Goal: Task Accomplishment & Management: Use online tool/utility

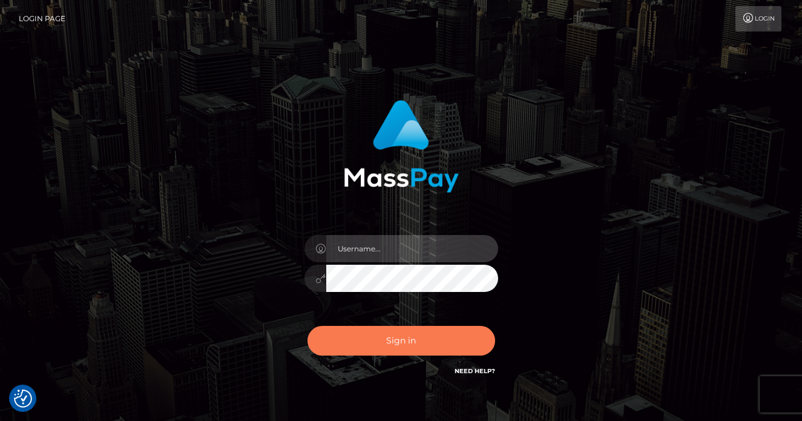
type input "[PERSON_NAME]"
click at [380, 331] on button "Sign in" at bounding box center [402, 341] width 188 height 30
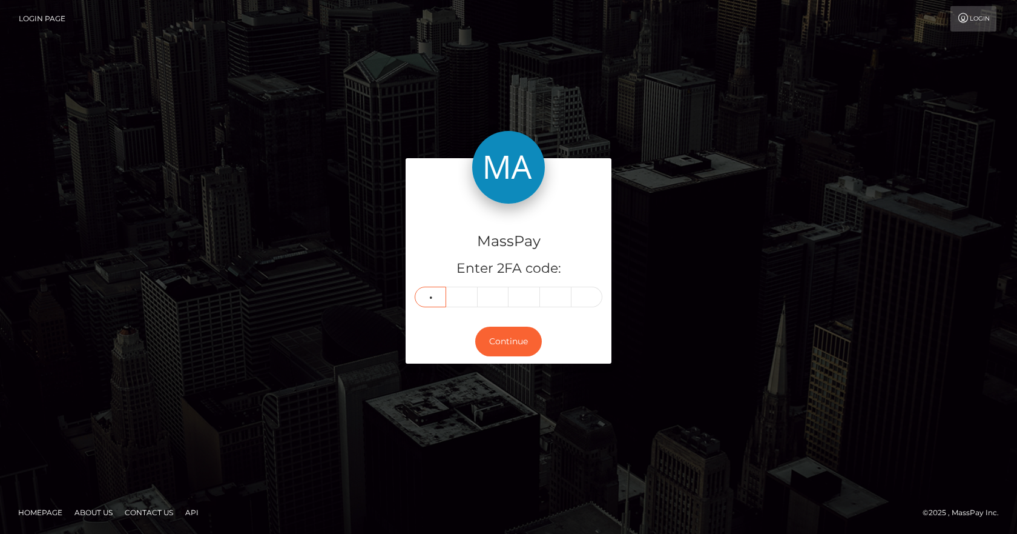
type input "6"
type input "2"
type input "6"
type input "2"
type input "7"
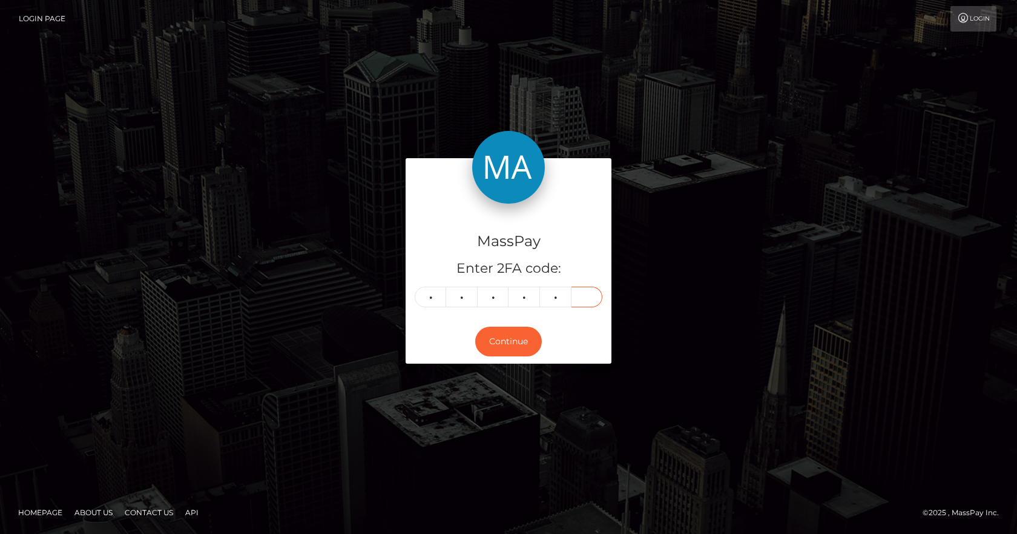
type input "8"
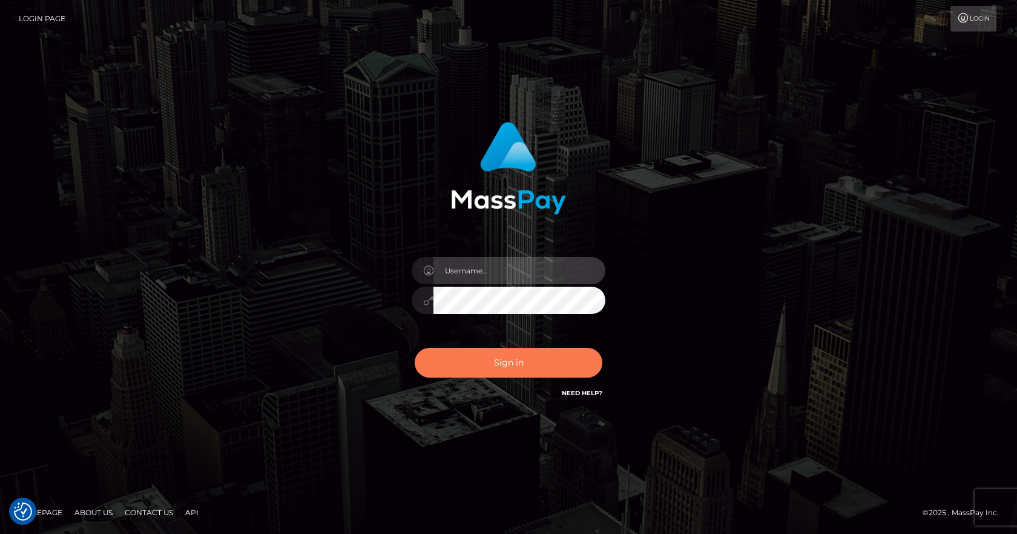
type input "[PERSON_NAME]"
click at [492, 352] on button "Sign in" at bounding box center [509, 363] width 188 height 30
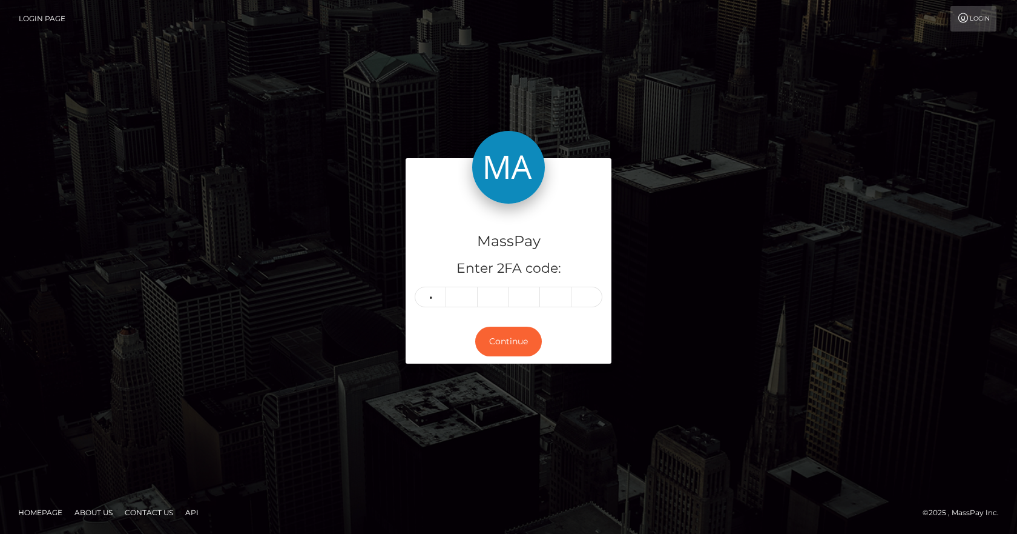
type input "5"
type input "1"
type input "8"
type input "1"
type input "6"
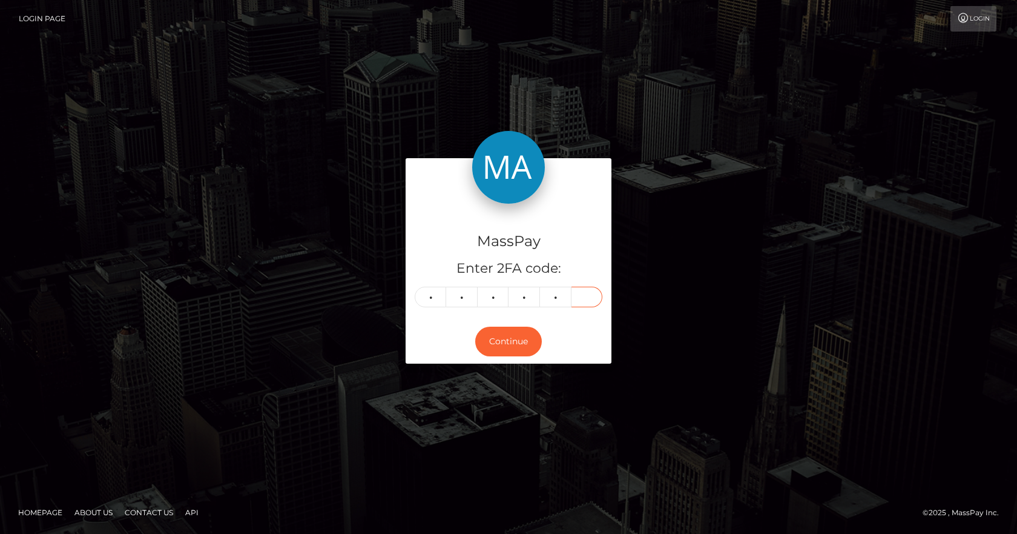
type input "0"
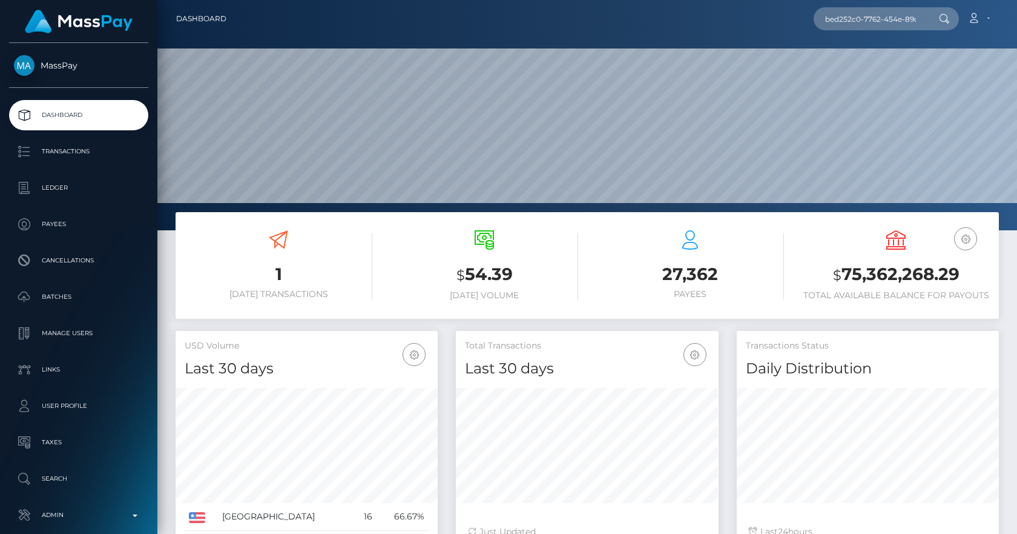
scroll to position [215, 263]
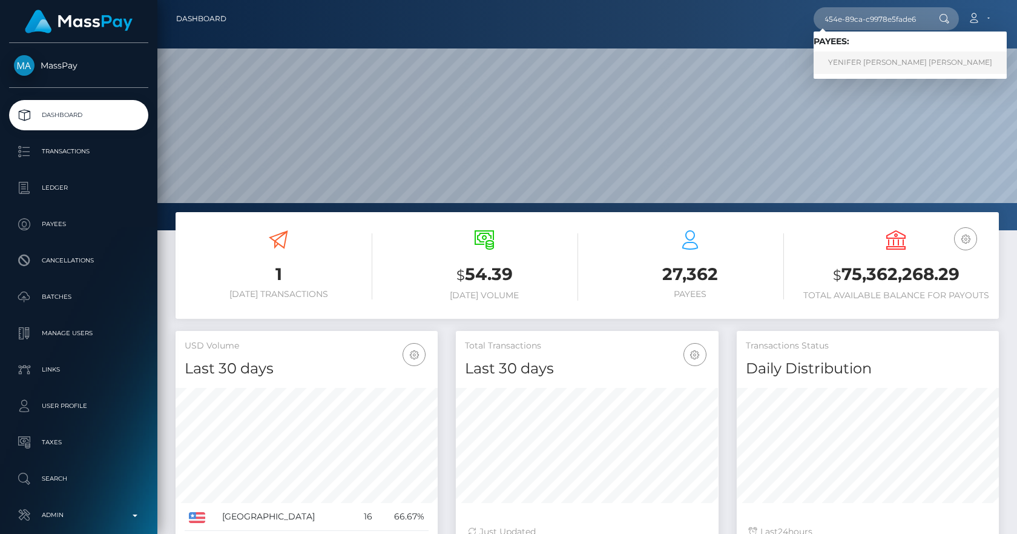
type input "bed252c0-7762-454e-89ca-c9978e5fade6"
click at [946, 61] on link "YENIFER YESENIA J MARTINEZ AGUIRRE" at bounding box center [910, 62] width 193 height 22
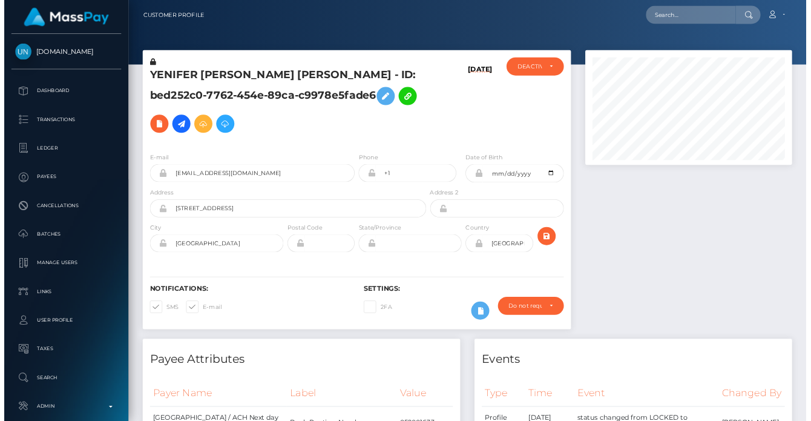
scroll to position [145, 263]
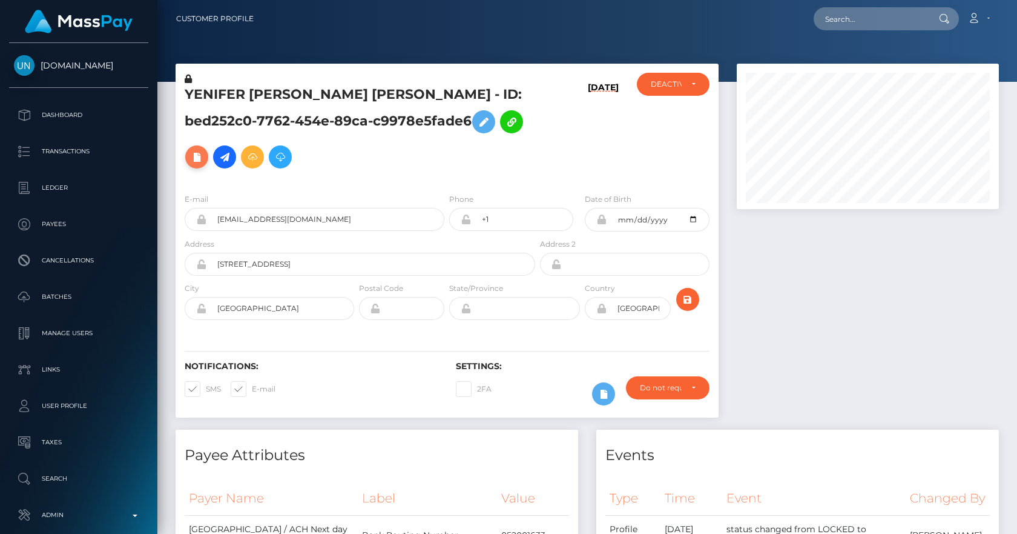
click at [196, 157] on icon at bounding box center [197, 157] width 15 height 15
select select
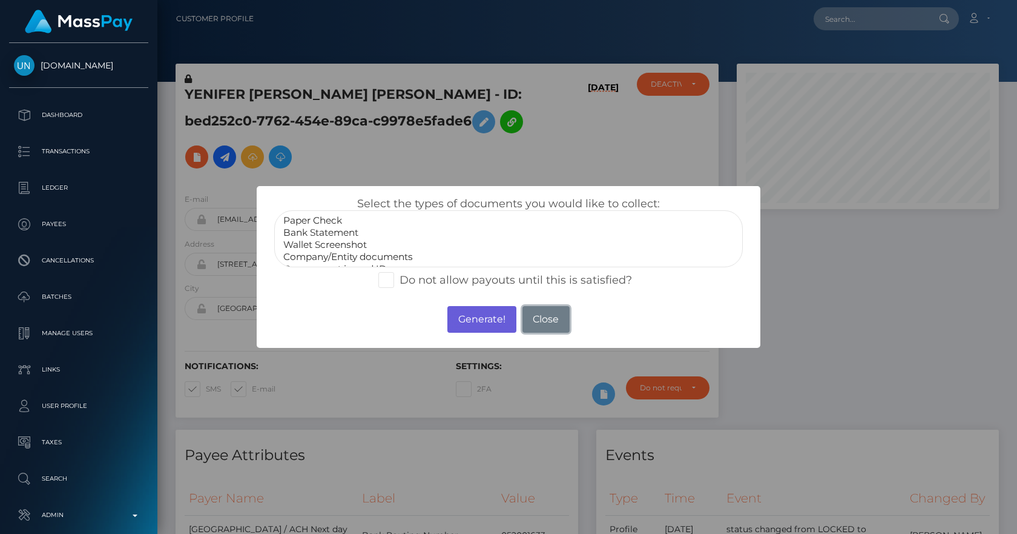
drag, startPoint x: 554, startPoint y: 317, endPoint x: 509, endPoint y: 288, distance: 53.4
click at [554, 319] on button "Close" at bounding box center [546, 319] width 47 height 27
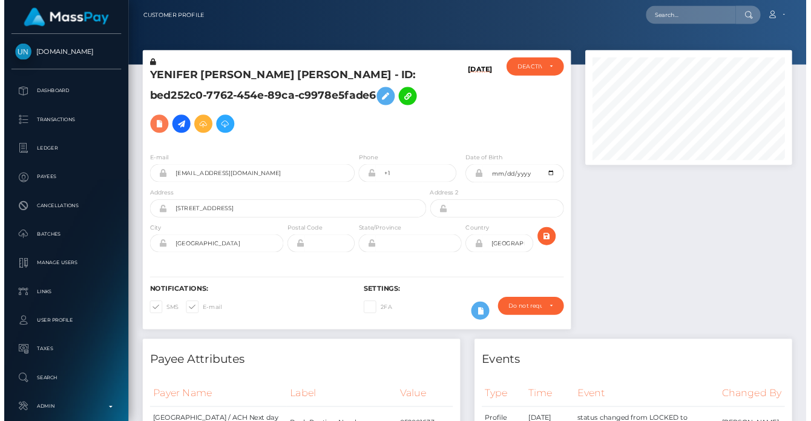
scroll to position [605440, 605391]
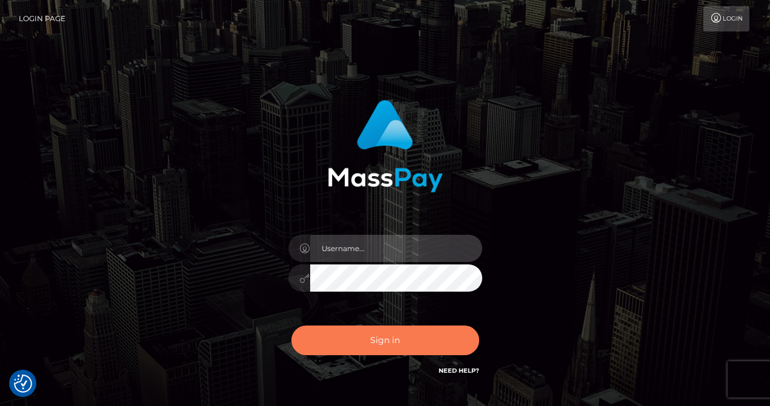
type input "[PERSON_NAME]"
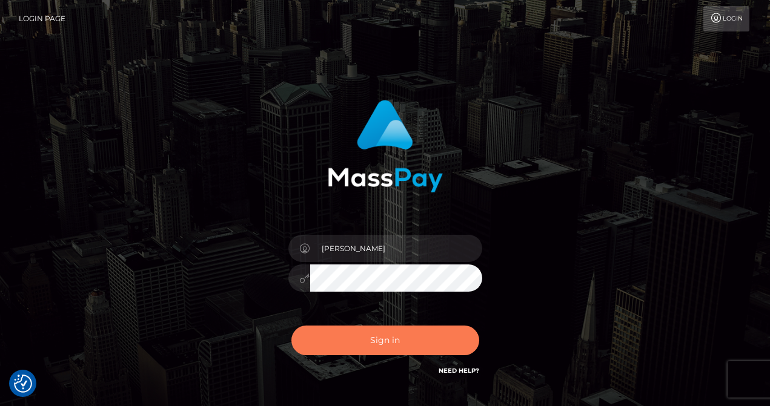
click at [353, 343] on button "Sign in" at bounding box center [385, 341] width 188 height 30
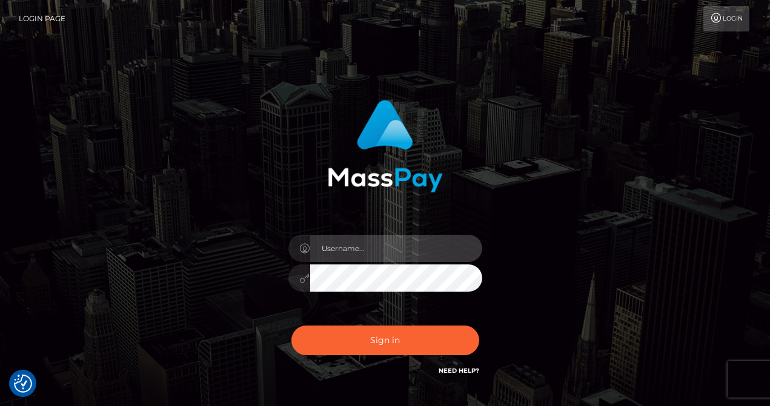
type input "[PERSON_NAME]"
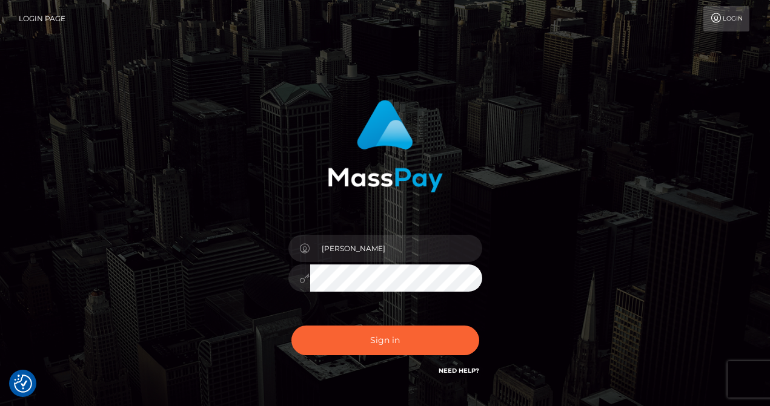
click at [82, 121] on div "[PERSON_NAME] Sign in" at bounding box center [385, 245] width 690 height 308
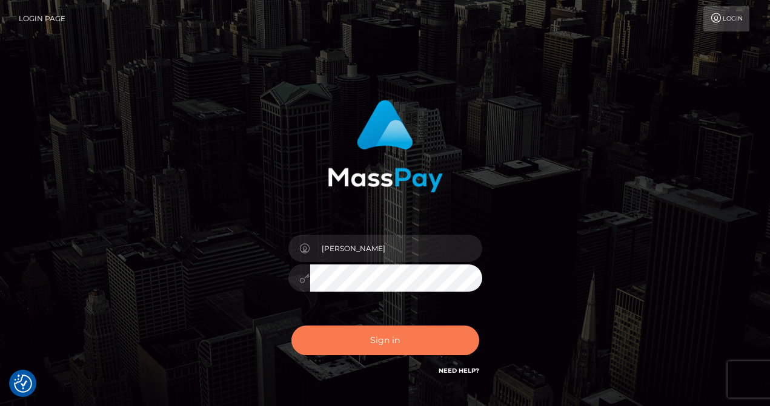
click at [367, 346] on button "Sign in" at bounding box center [385, 341] width 188 height 30
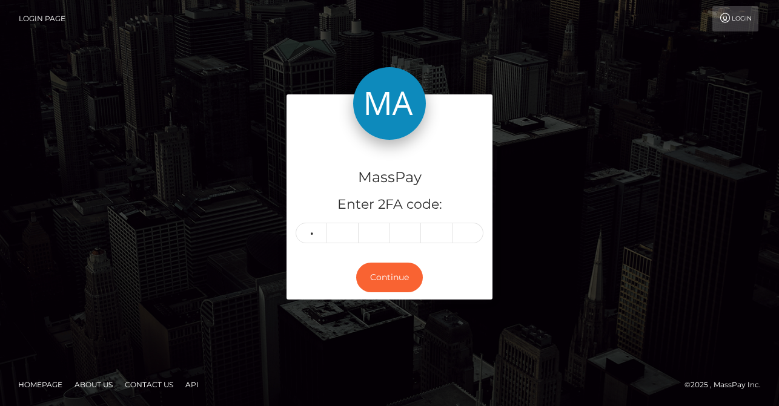
type input "2"
type input "7"
type input "3"
type input "2"
type input "0"
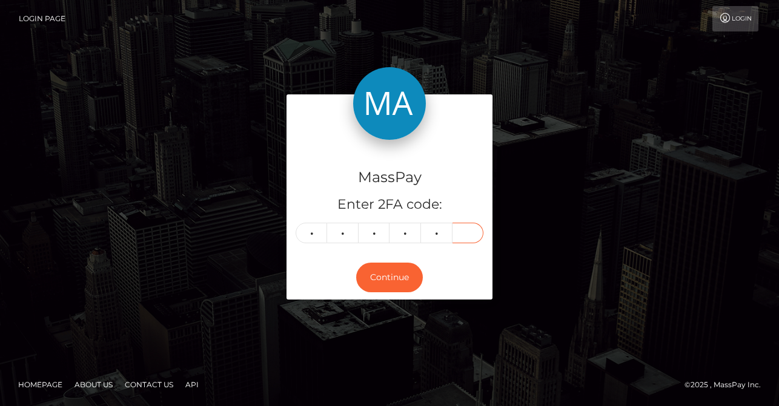
type input "9"
